Goal: Information Seeking & Learning: Learn about a topic

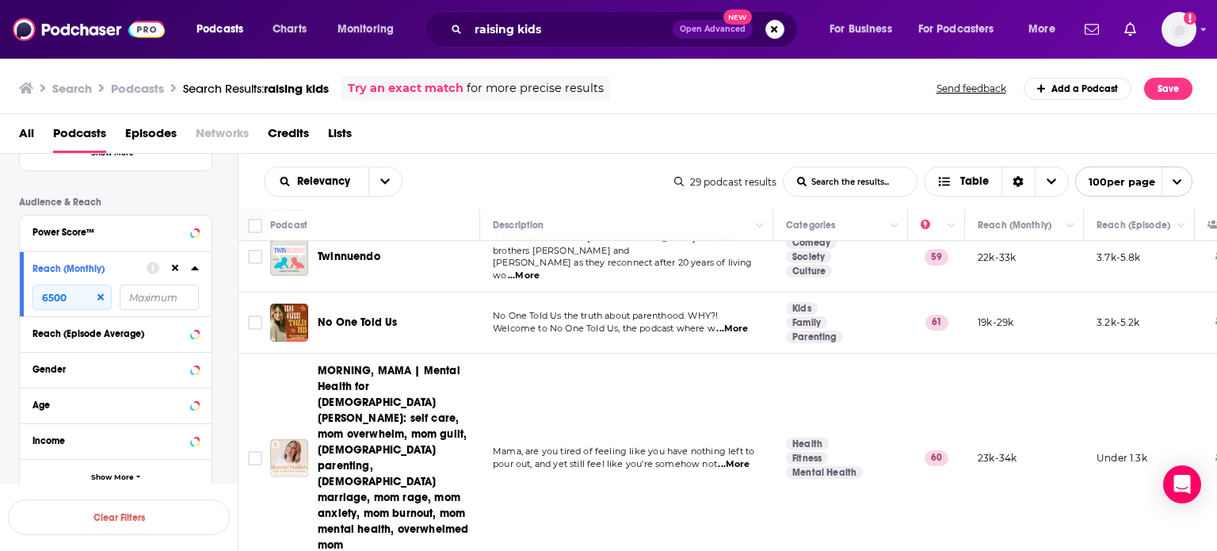
scroll to position [1702, 0]
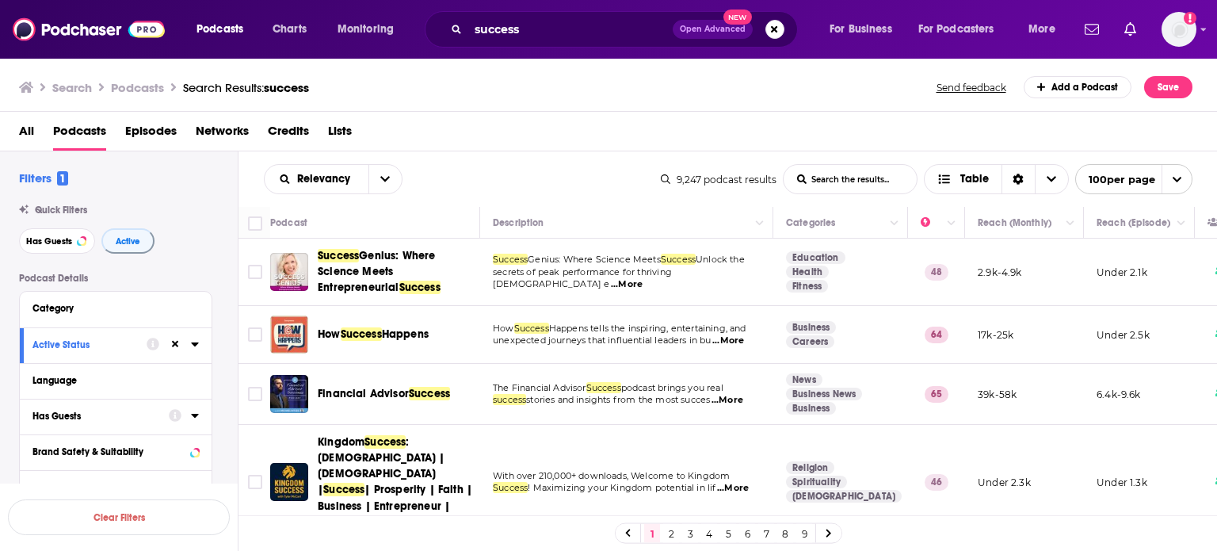
click at [188, 419] on div at bounding box center [184, 416] width 30 height 20
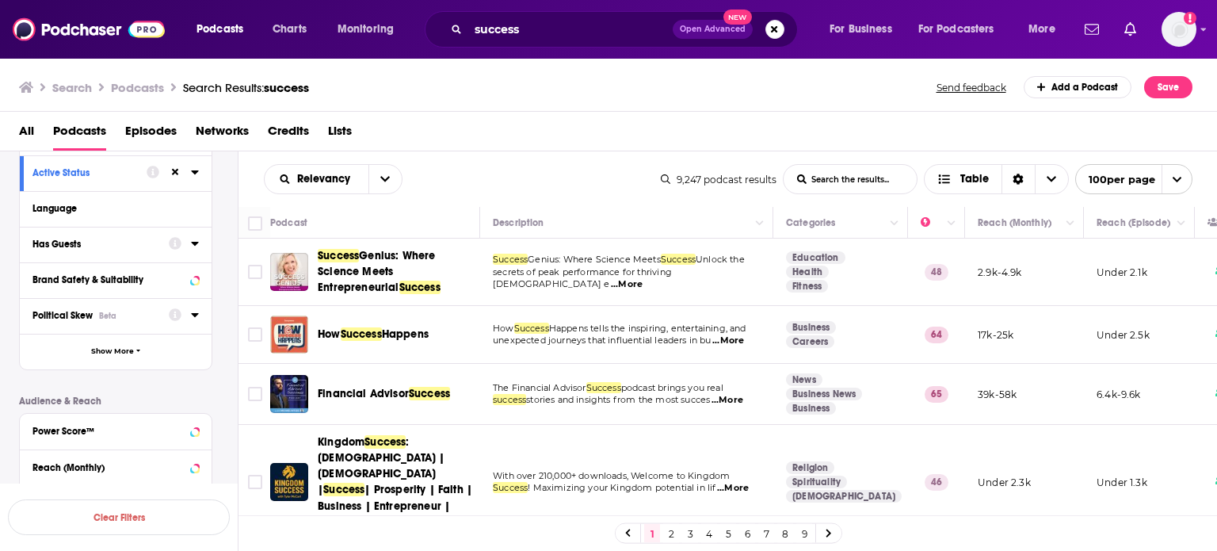
scroll to position [238, 0]
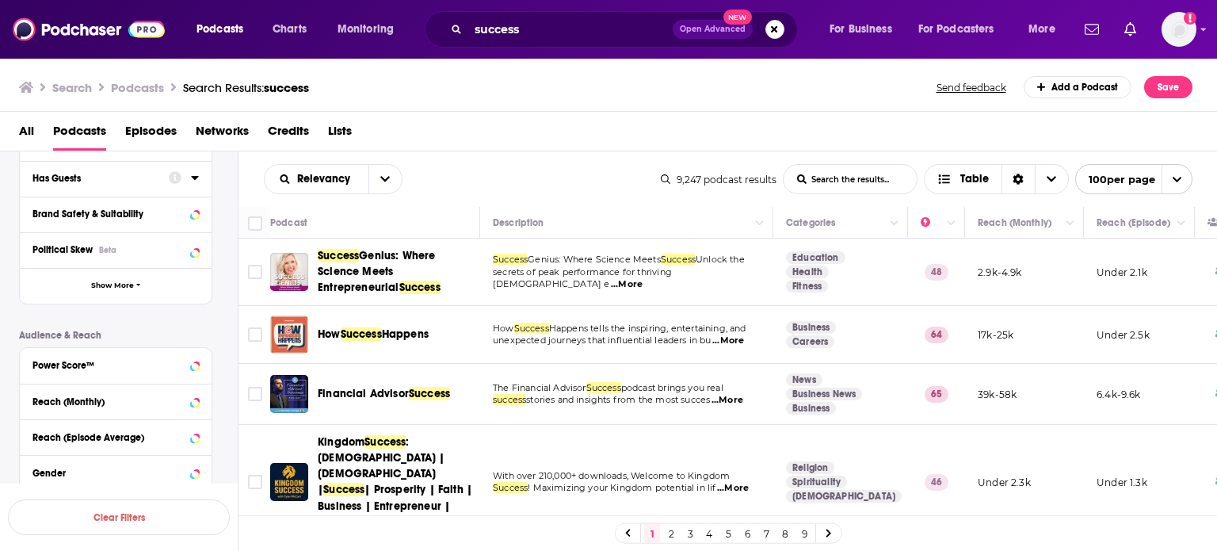
click at [135, 172] on button "Has Guests" at bounding box center [100, 178] width 136 height 20
click at [194, 181] on icon at bounding box center [195, 177] width 8 height 13
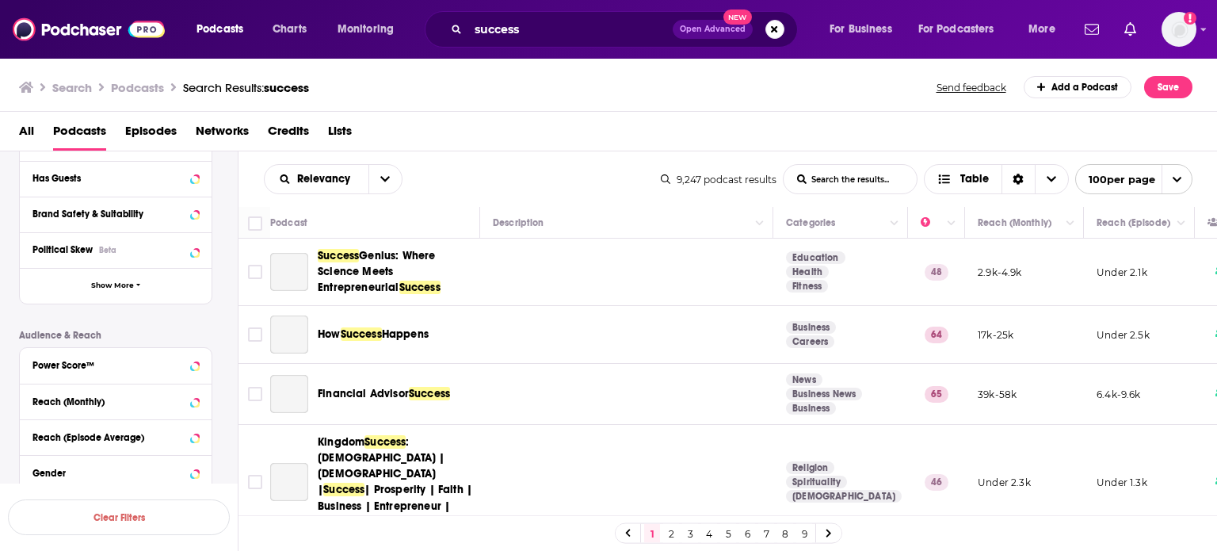
click at [57, 178] on div "Has Guests" at bounding box center [110, 178] width 156 height 11
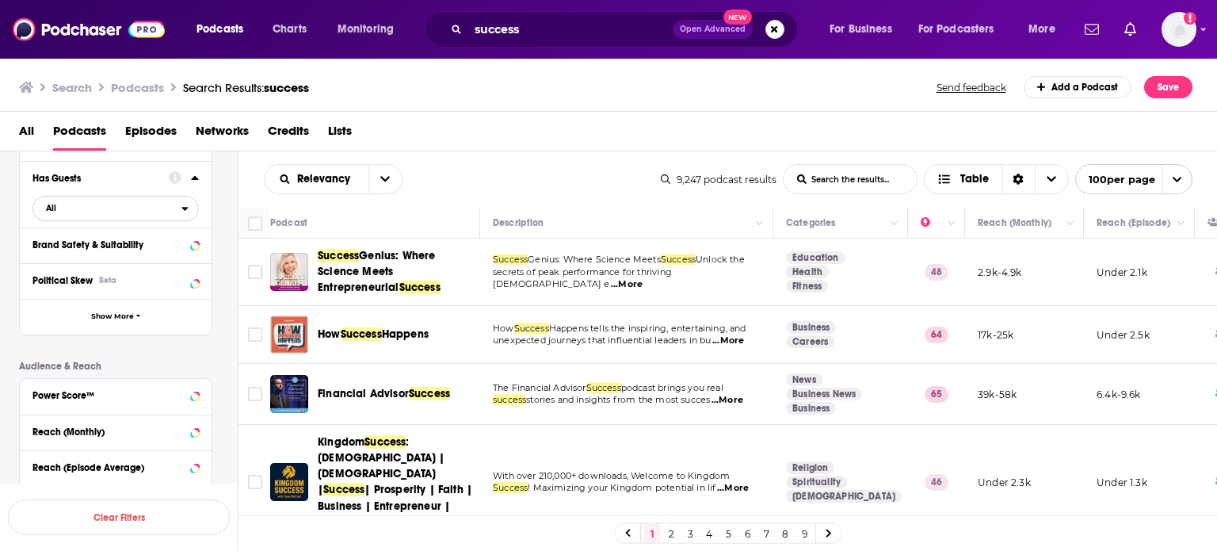
click at [86, 209] on span "All" at bounding box center [107, 207] width 148 height 21
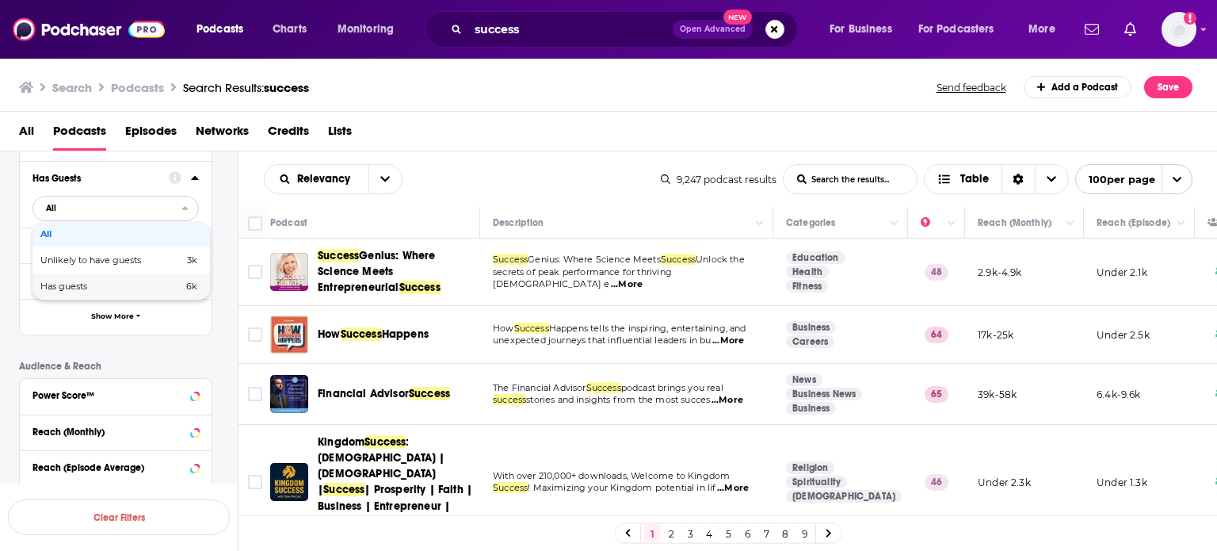
click at [94, 278] on div "Has guests 6k" at bounding box center [121, 286] width 178 height 26
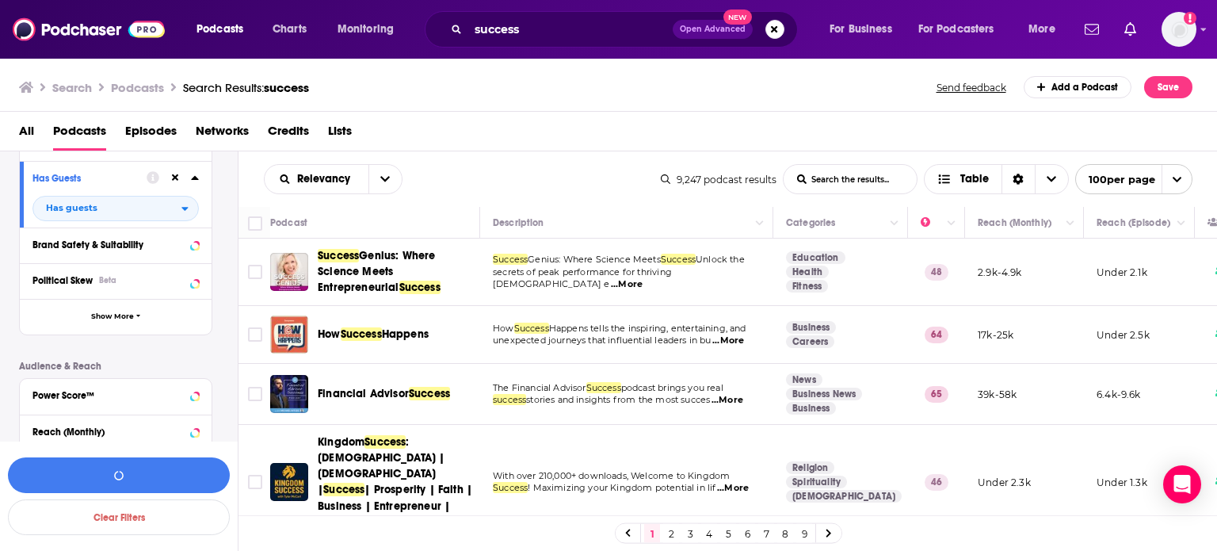
click at [82, 357] on div "Podcast Details Category Active Status Language Has Guests Has guests Brand Saf…" at bounding box center [128, 332] width 219 height 594
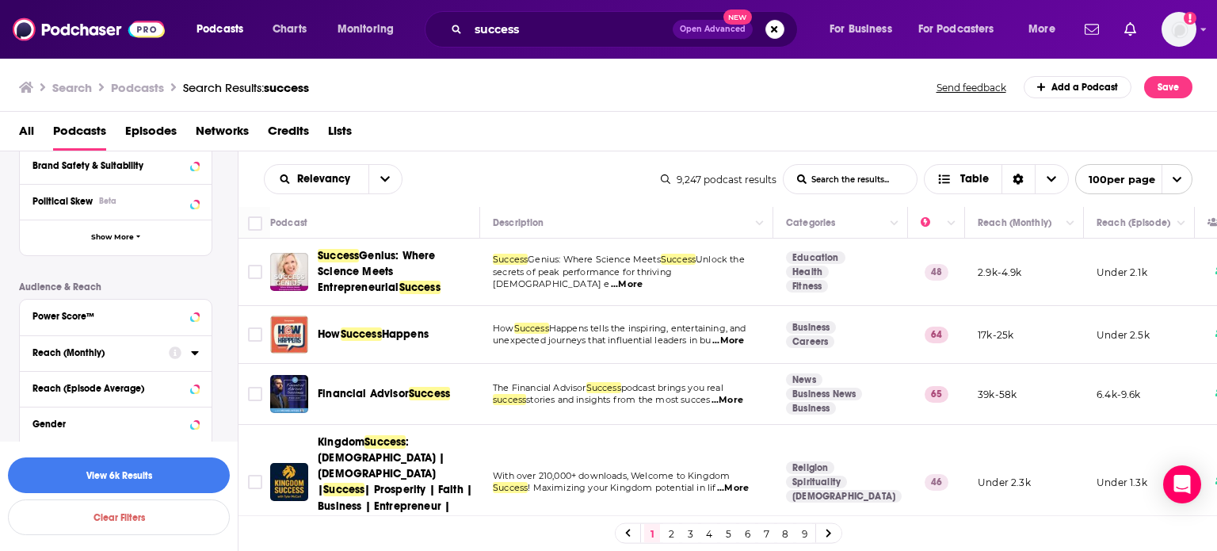
click at [193, 355] on icon at bounding box center [195, 352] width 8 height 13
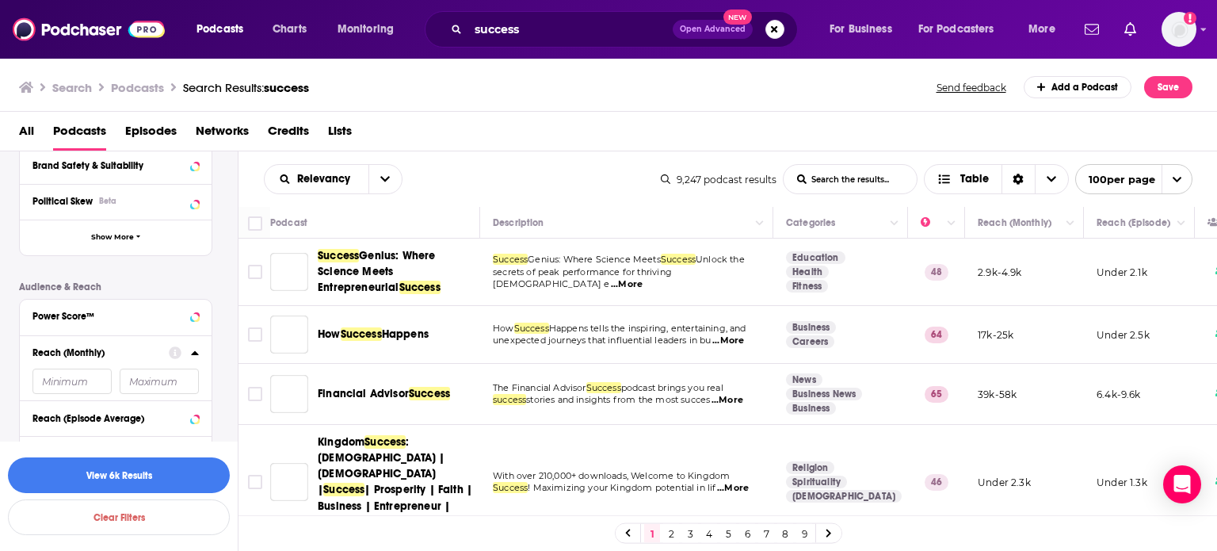
click at [71, 380] on input "number" at bounding box center [71, 381] width 79 height 25
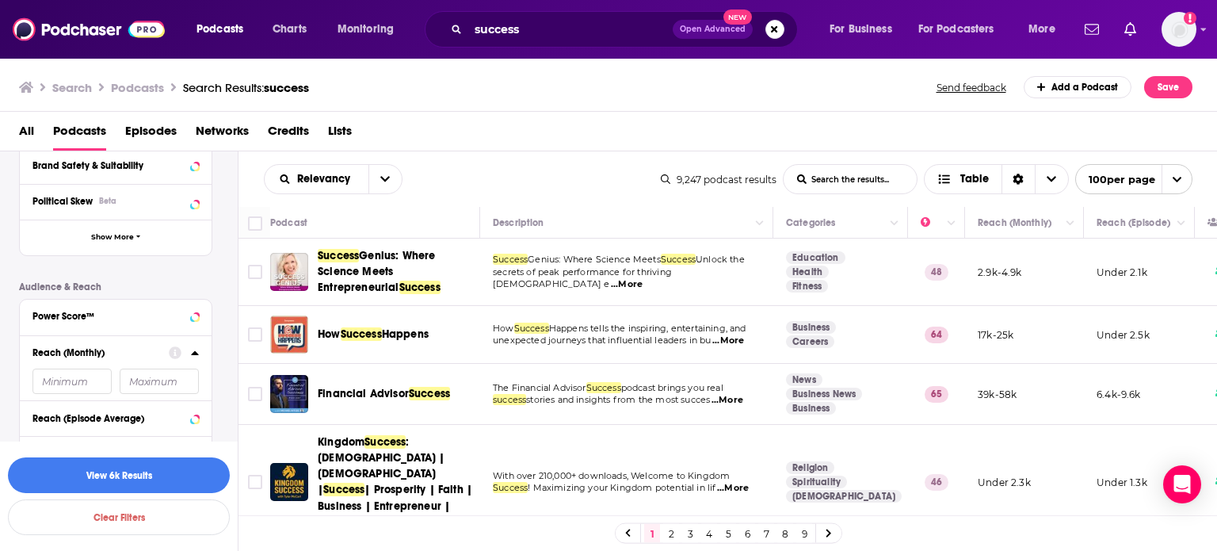
click at [75, 378] on input "number" at bounding box center [71, 381] width 79 height 25
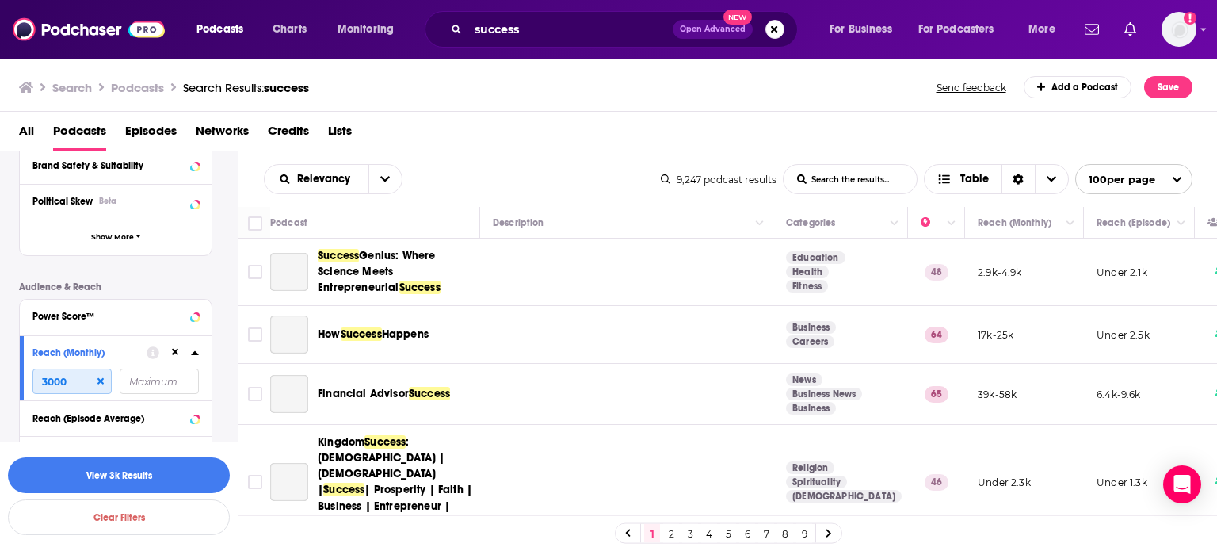
type input "3000"
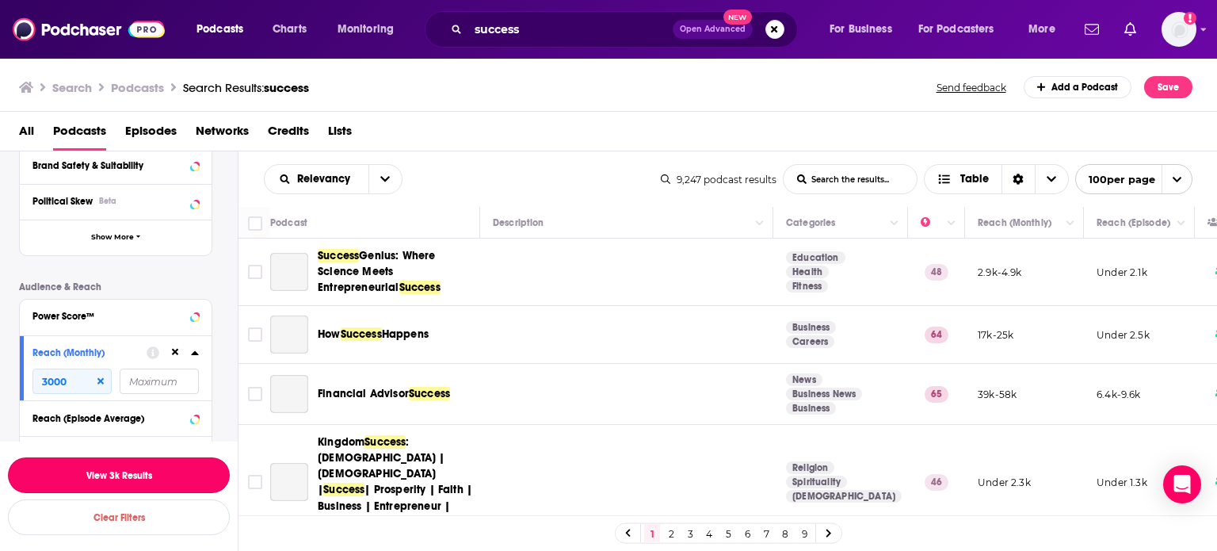
click at [166, 472] on button "View 3k Results" at bounding box center [119, 475] width 222 height 36
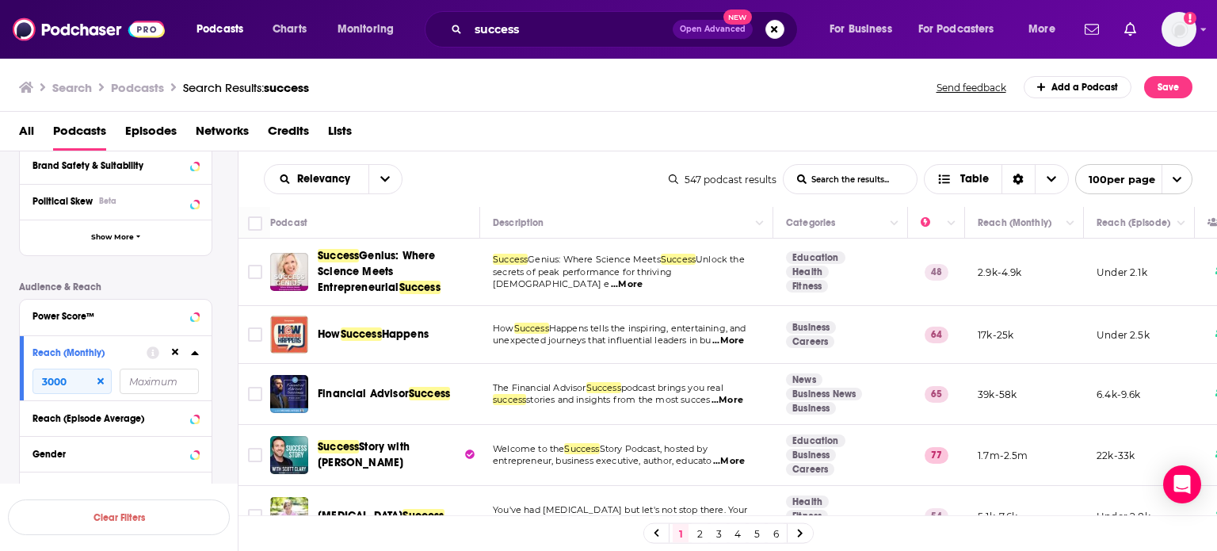
click at [1177, 176] on icon "open menu" at bounding box center [1177, 179] width 10 height 10
click at [1177, 176] on icon "close menu" at bounding box center [1177, 179] width 10 height 10
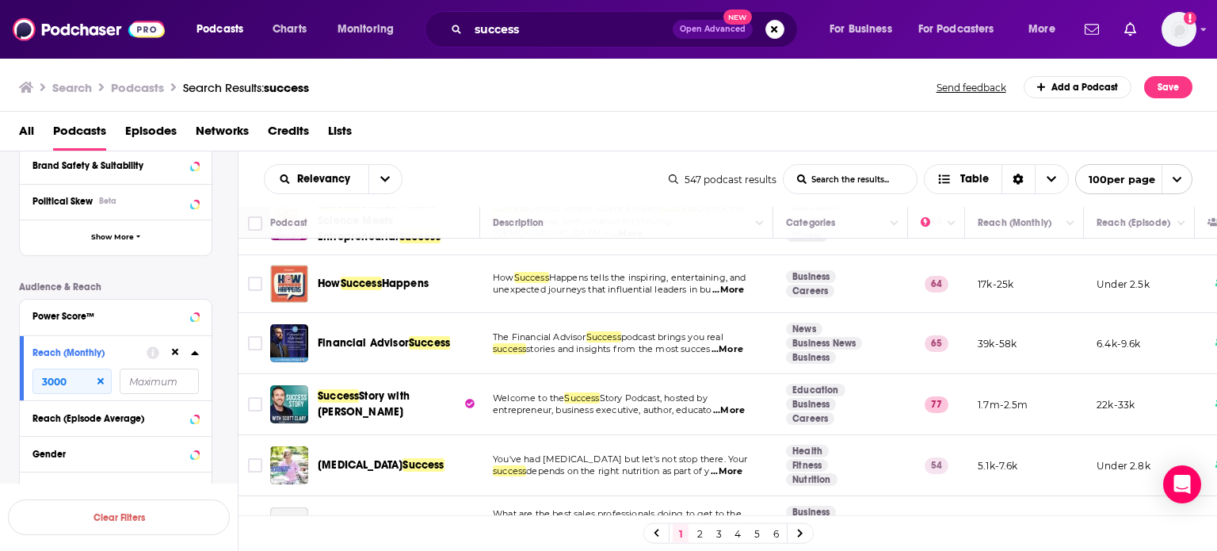
scroll to position [79, 0]
